Goal: Task Accomplishment & Management: Manage account settings

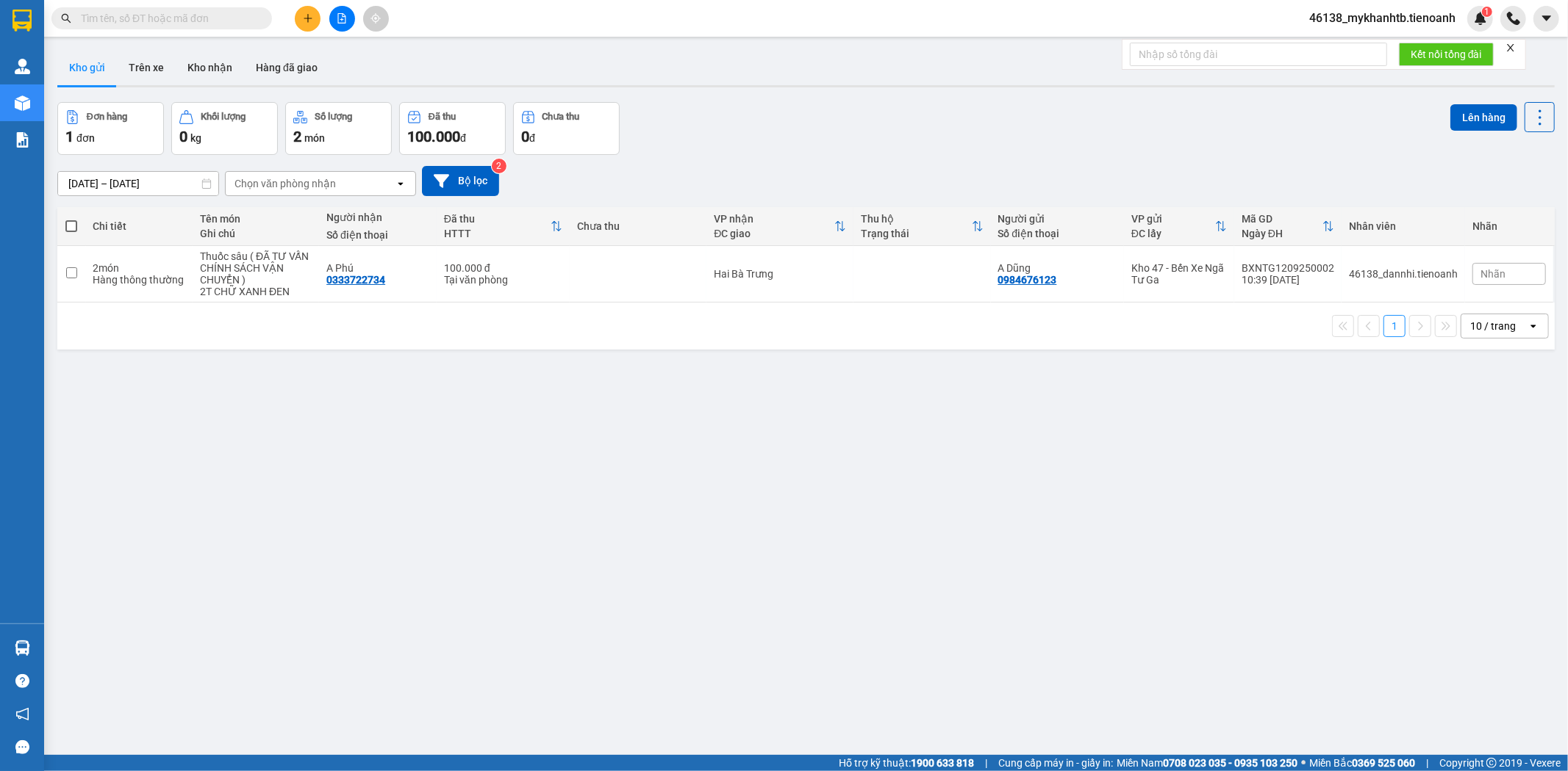
click at [1372, 19] on span "46138_mykhanhtb.tienoanh" at bounding box center [1382, 18] width 170 height 18
click at [1362, 49] on span "Đăng xuất" at bounding box center [1389, 45] width 139 height 16
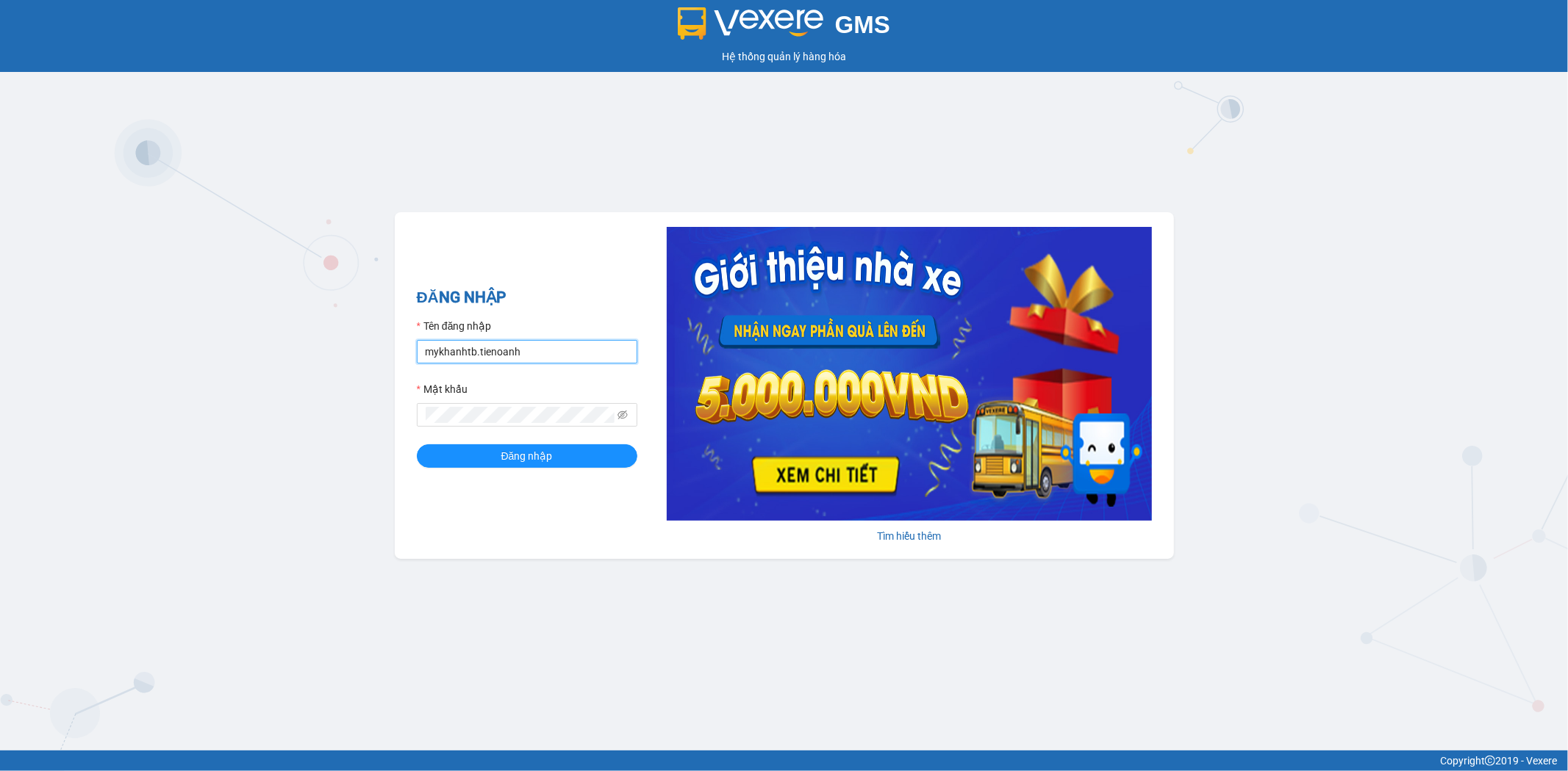
click at [448, 349] on input "mykhanhtb.tienoanh" at bounding box center [527, 352] width 221 height 24
type input "vantinh.tienoanh"
click at [416, 444] on button "Đăng nhập" at bounding box center [527, 456] width 221 height 24
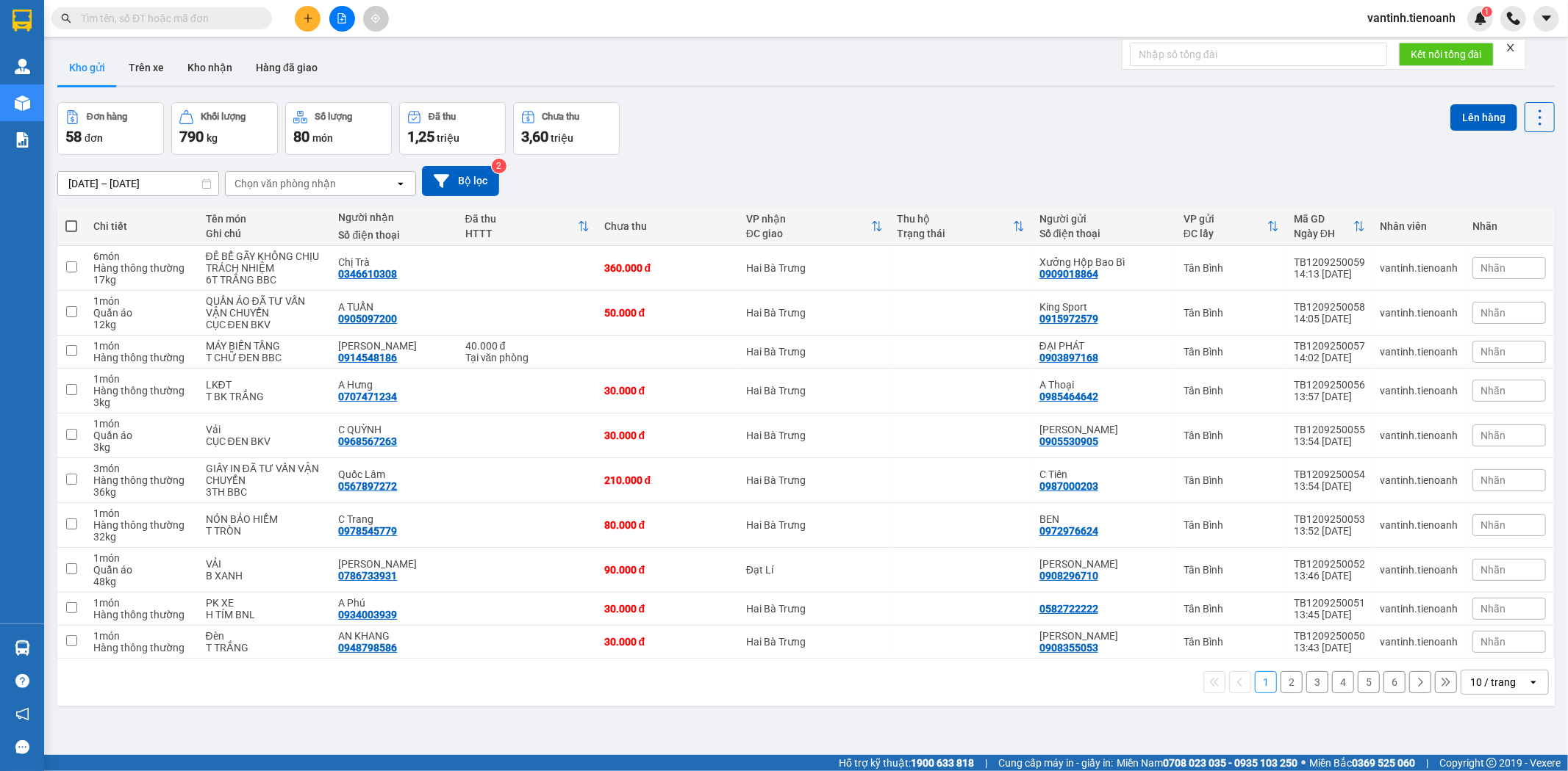
click at [120, 203] on div "[DATE] – [DATE] Press the down arrow key to interact with the calendar and sele…" at bounding box center [806, 181] width 1497 height 52
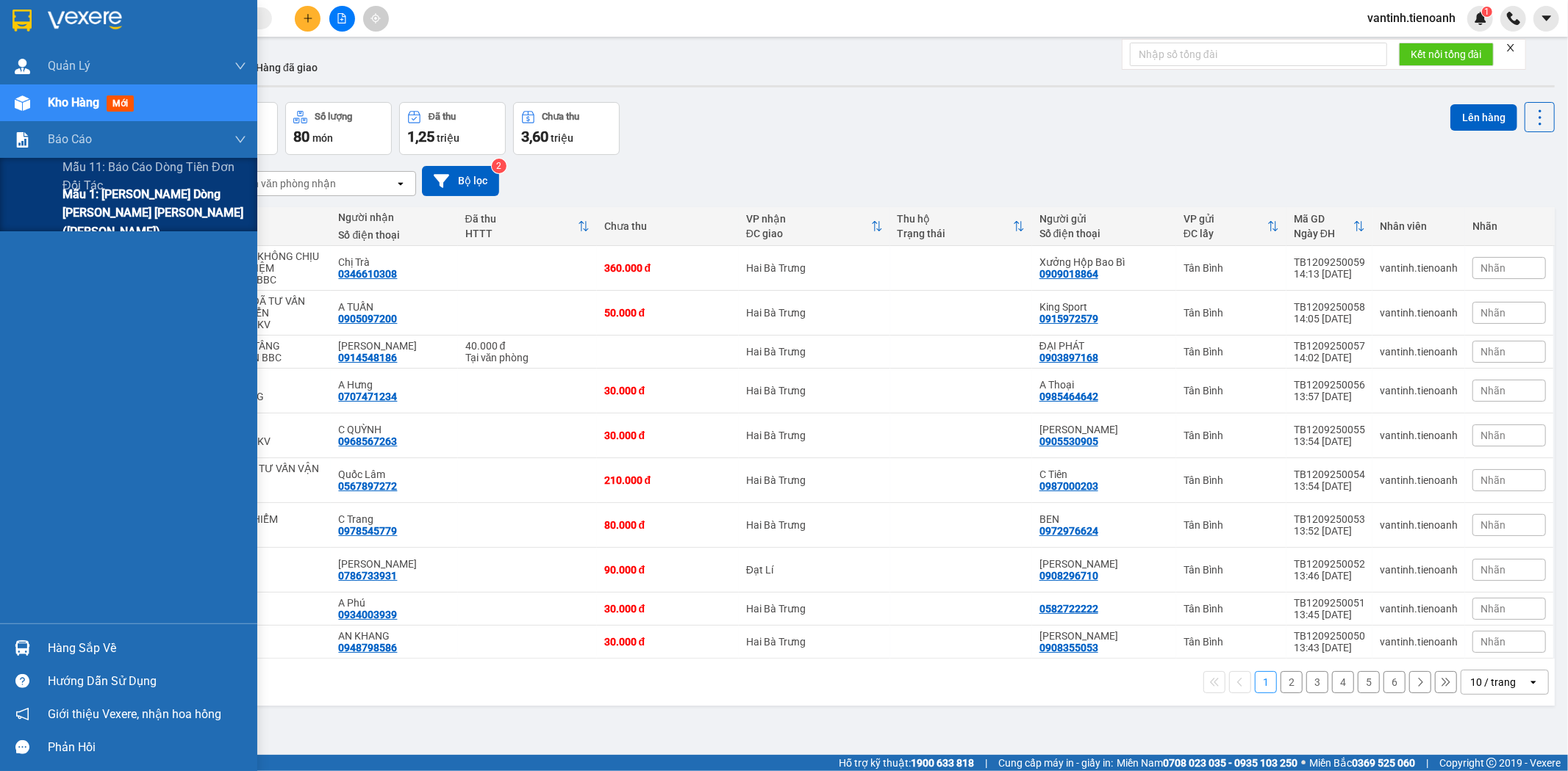
click at [83, 201] on span "Mẫu 1: Báo cáo dòng tiền theo nhân viên (Nhân Viên)" at bounding box center [154, 213] width 184 height 55
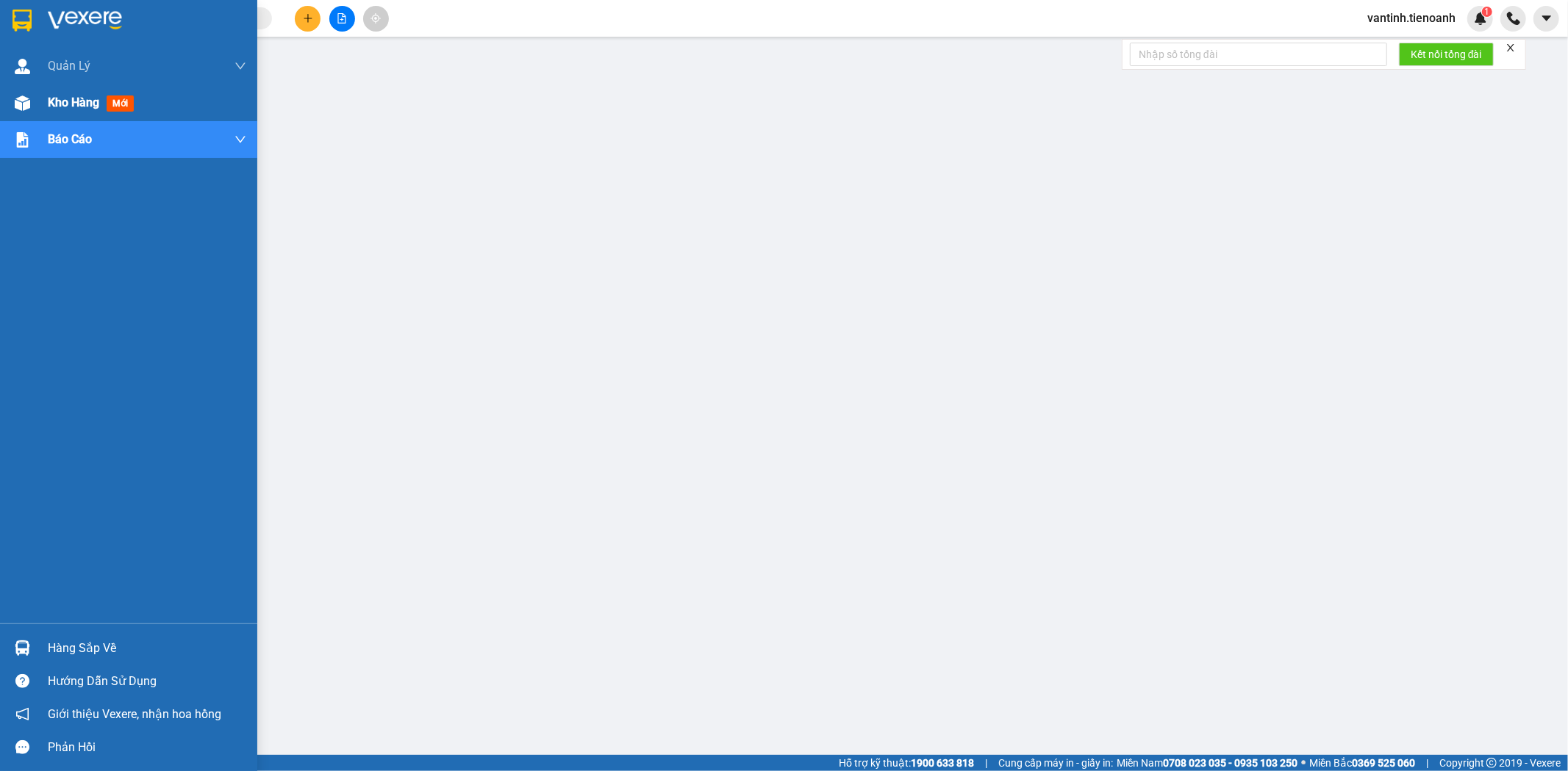
click at [49, 96] on span "Kho hàng" at bounding box center [73, 102] width 52 height 14
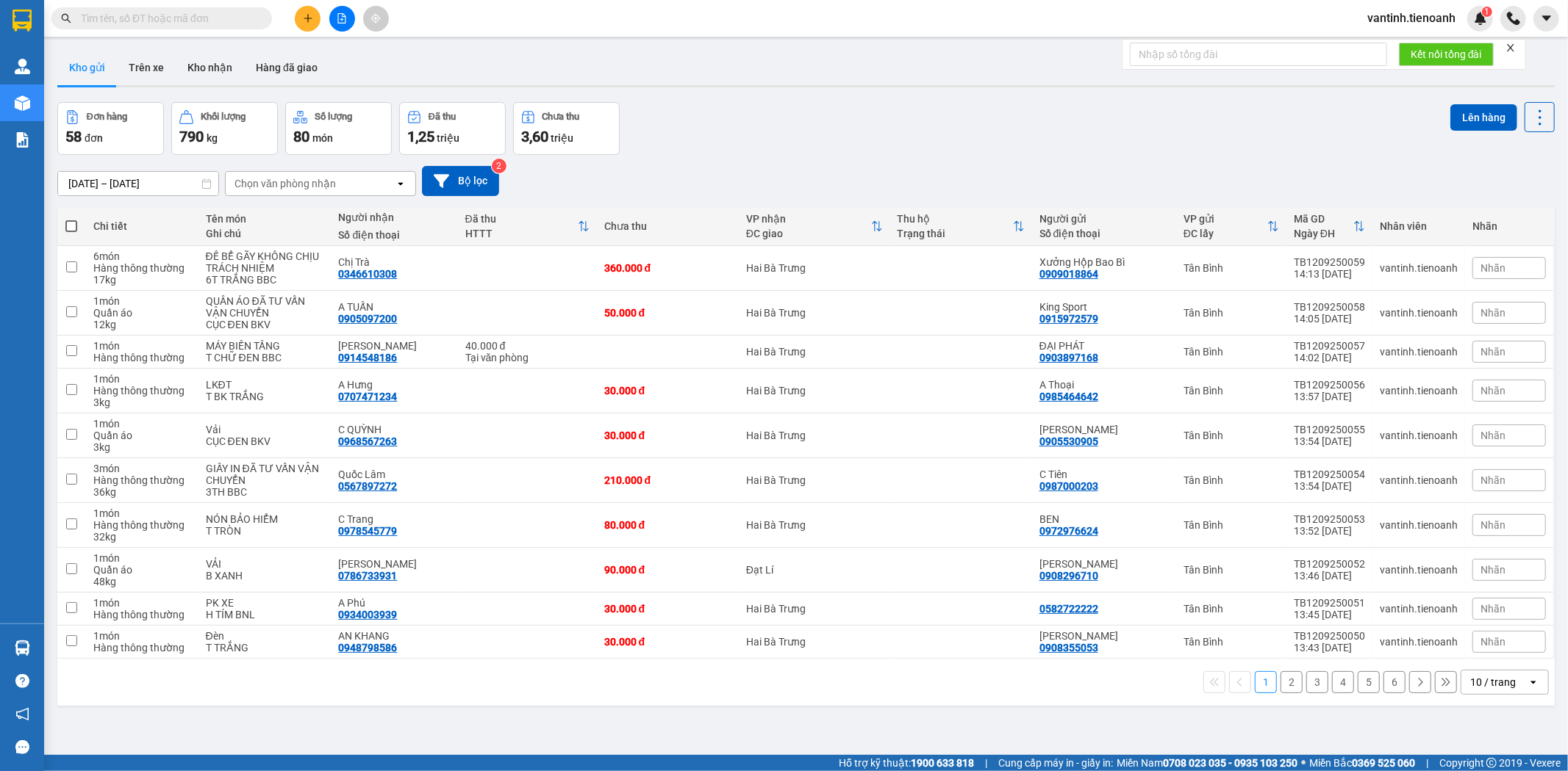
click at [1416, 15] on span "vantinh.tienoanh" at bounding box center [1410, 18] width 111 height 18
click at [1391, 55] on li "Đăng xuất" at bounding box center [1410, 45] width 113 height 24
